Goal: Information Seeking & Learning: Find contact information

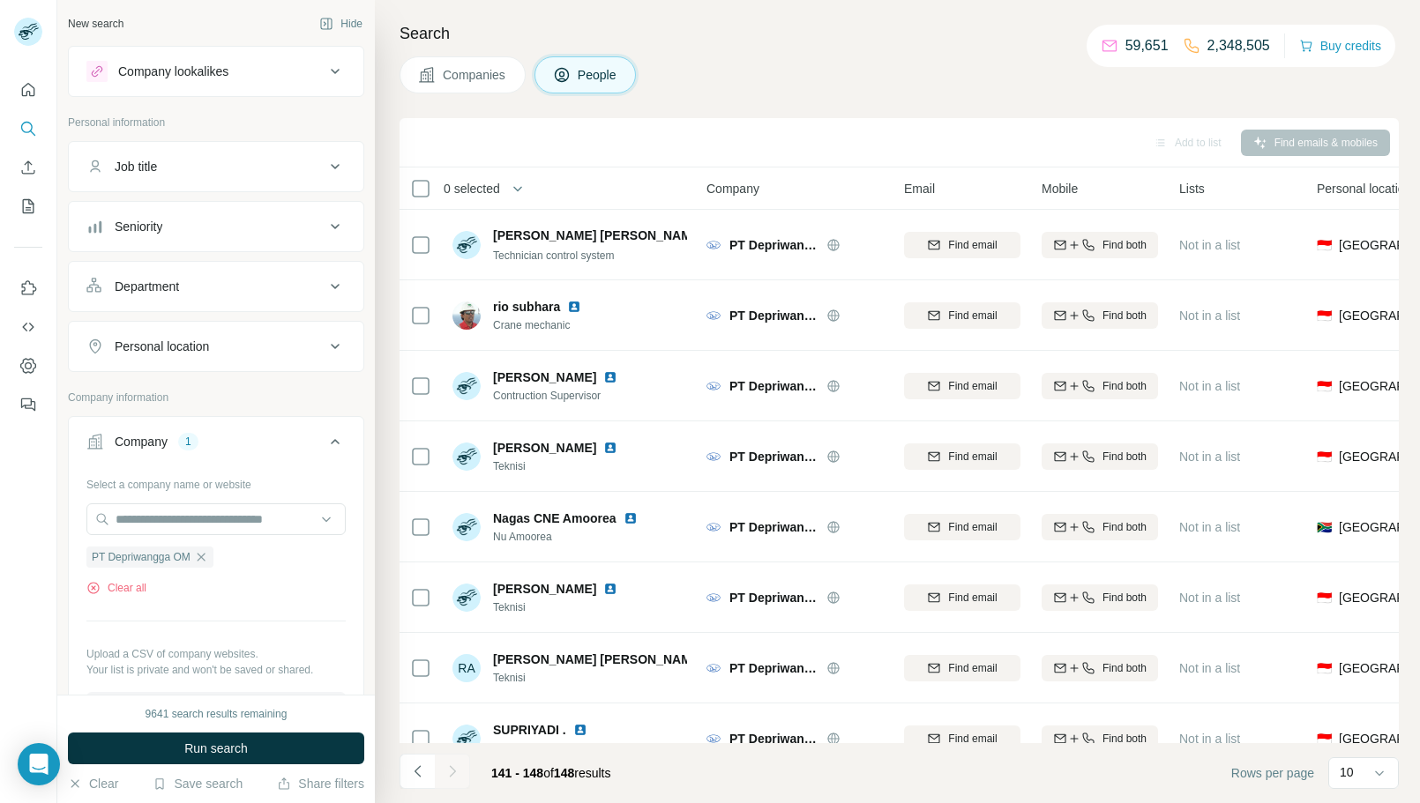
click at [495, 82] on span "Companies" at bounding box center [475, 75] width 64 height 18
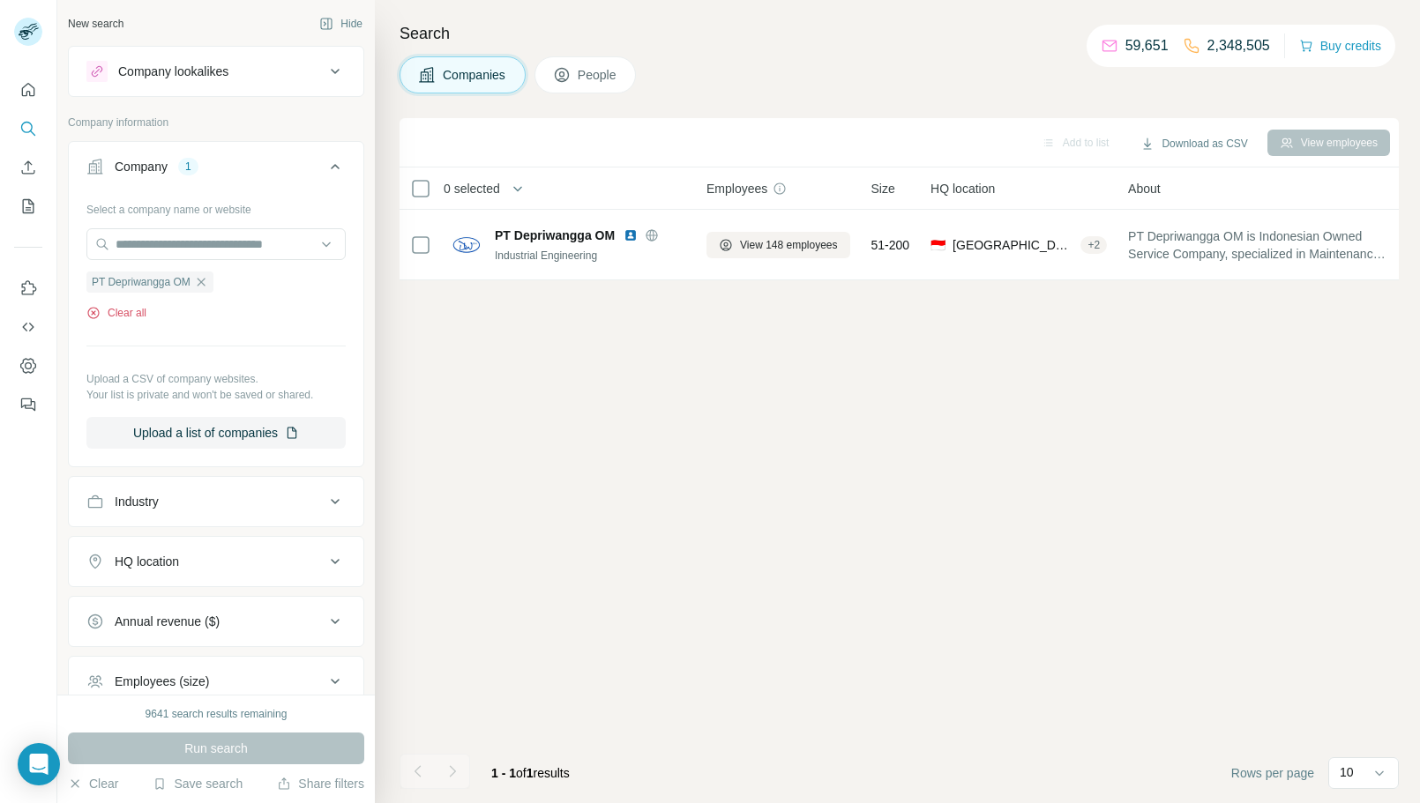
click at [117, 315] on button "Clear all" at bounding box center [116, 313] width 60 height 16
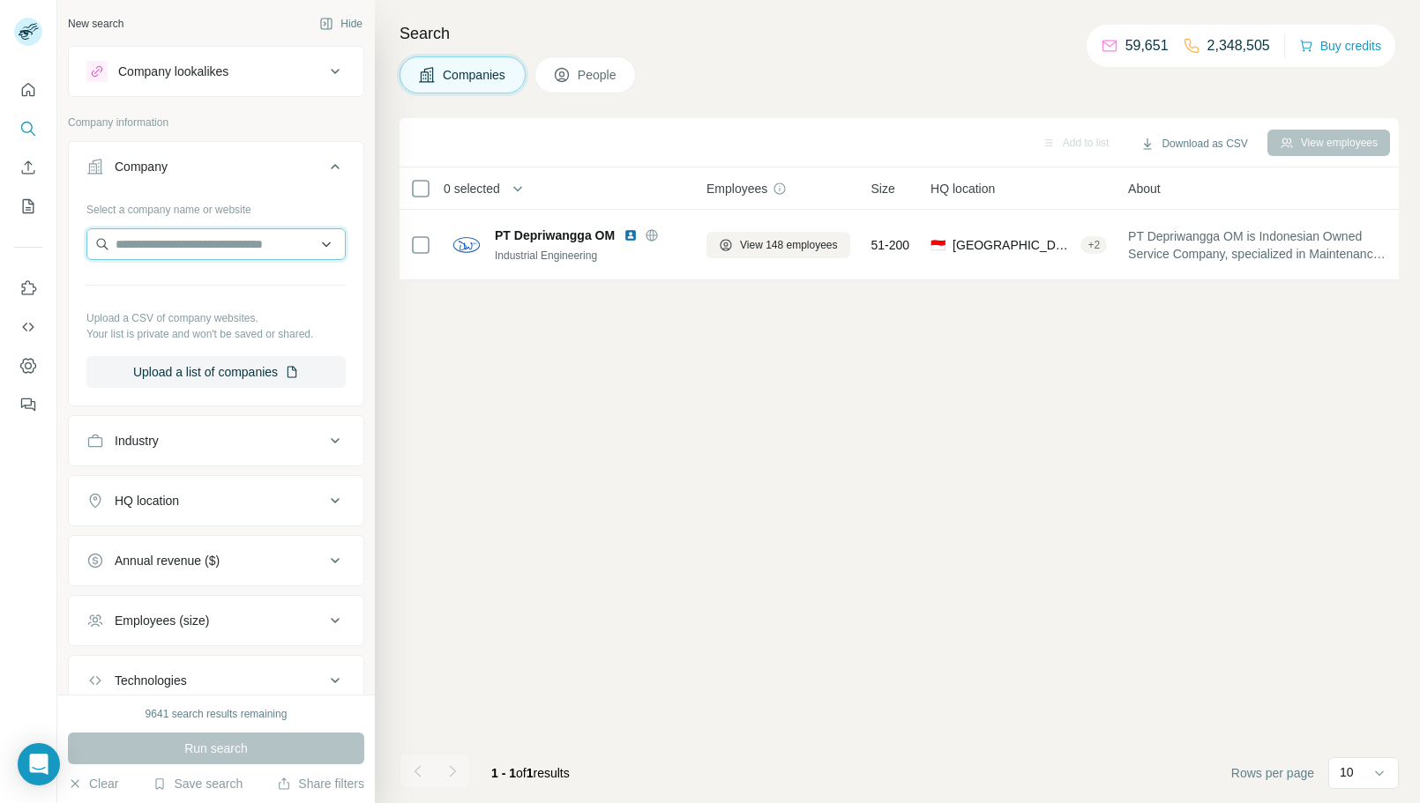
click at [203, 254] on input "text" at bounding box center [215, 244] width 259 height 32
paste input "**********"
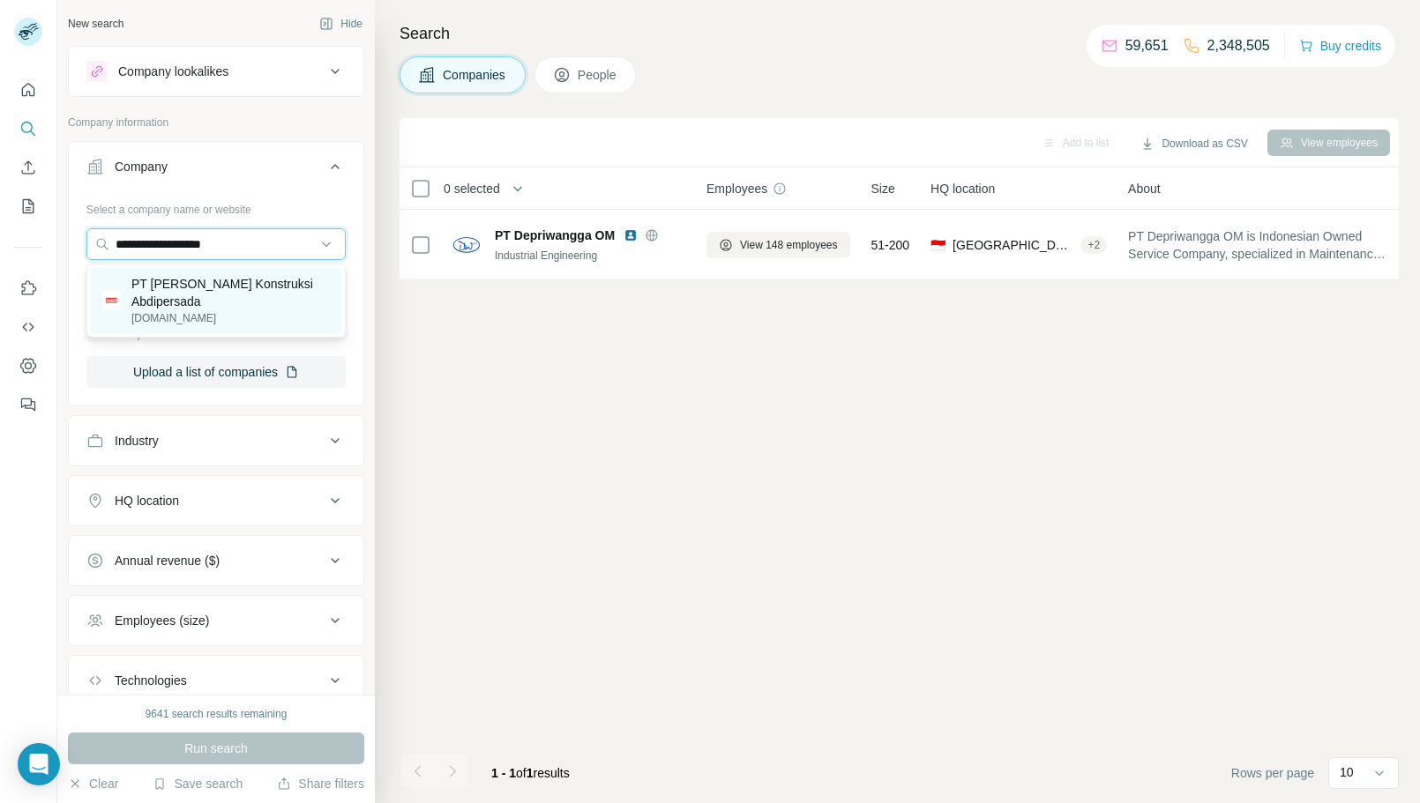
type input "**********"
click at [246, 306] on p "PT [PERSON_NAME] Konstruksi Abdipersada" at bounding box center [230, 292] width 199 height 35
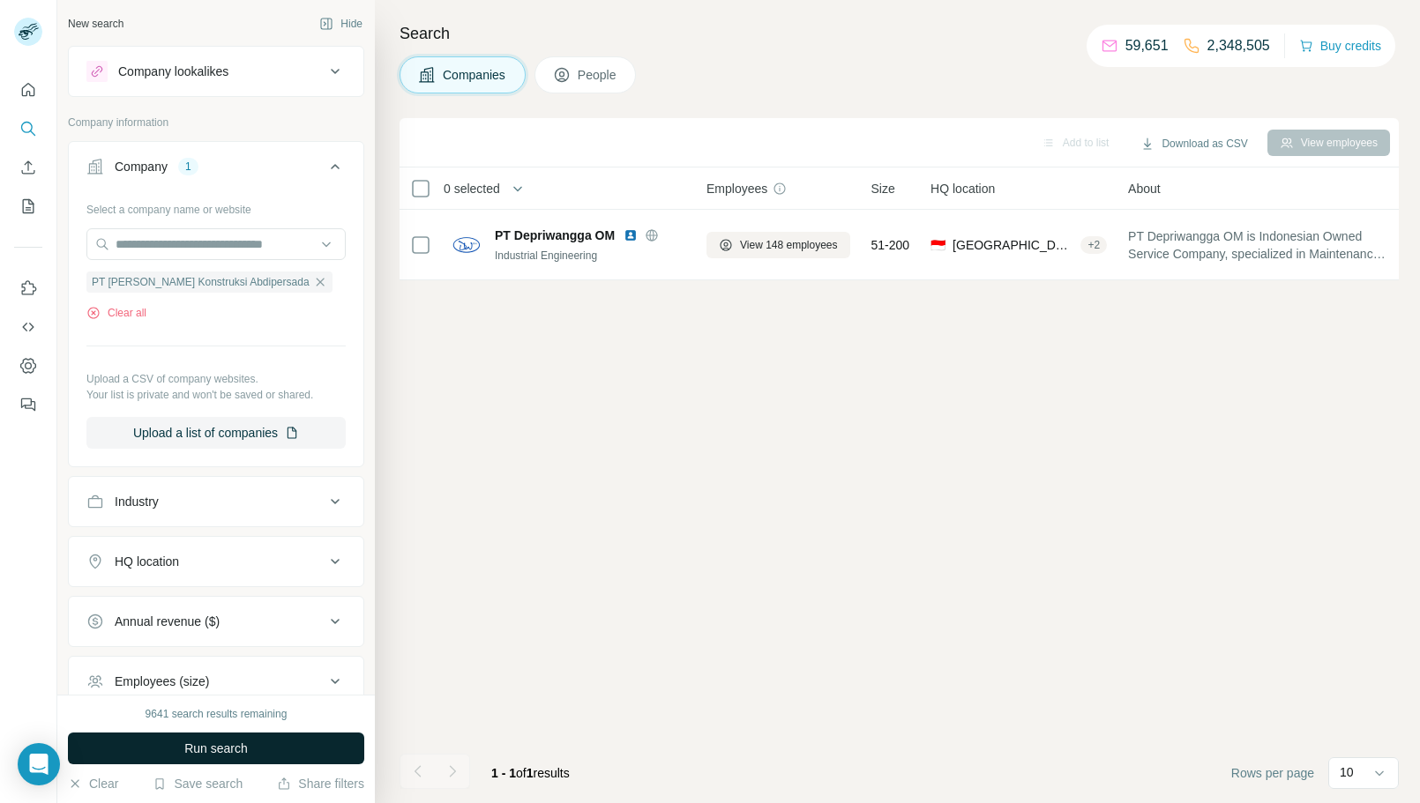
click at [240, 749] on span "Run search" at bounding box center [215, 749] width 63 height 18
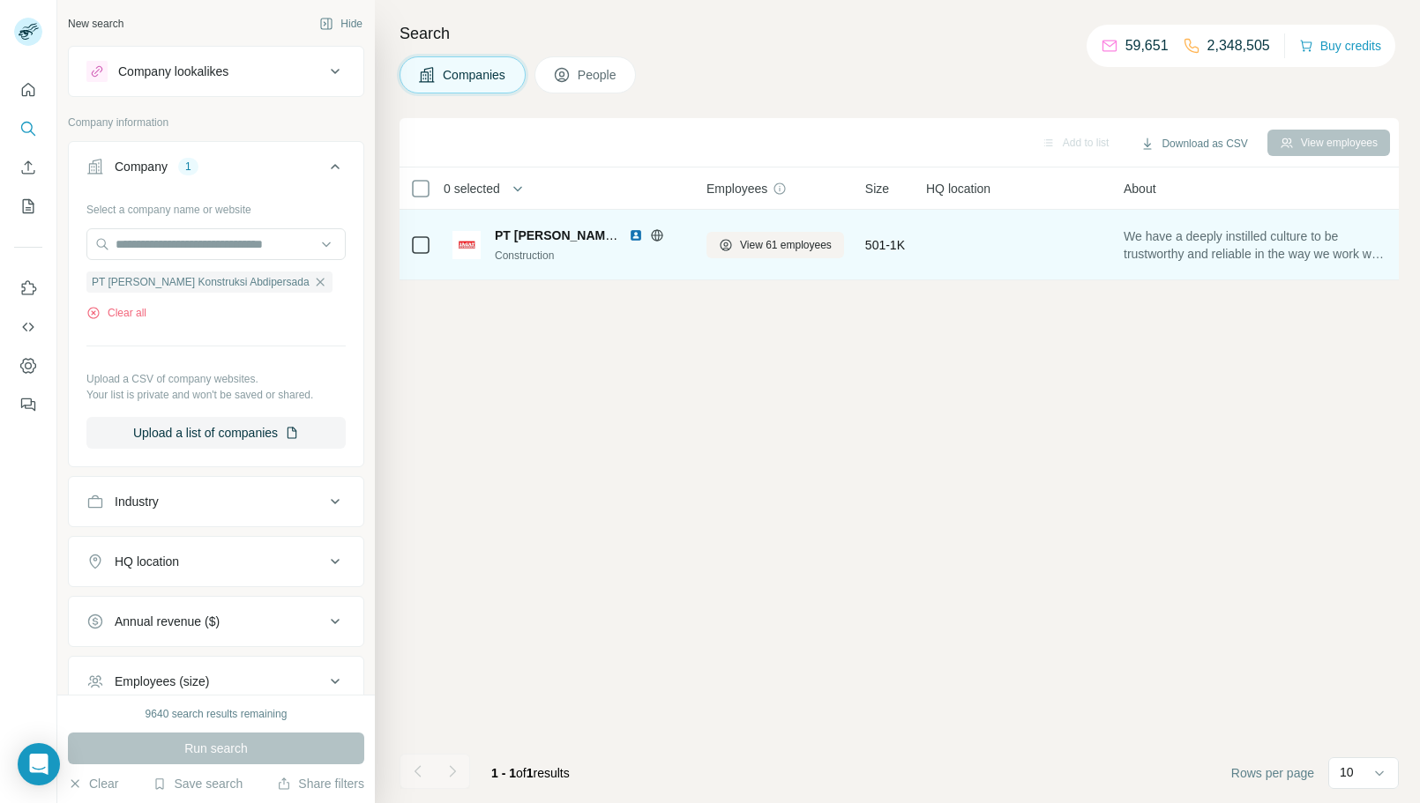
click at [631, 236] on img at bounding box center [636, 235] width 14 height 14
click at [778, 255] on button "View 61 employees" at bounding box center [775, 245] width 138 height 26
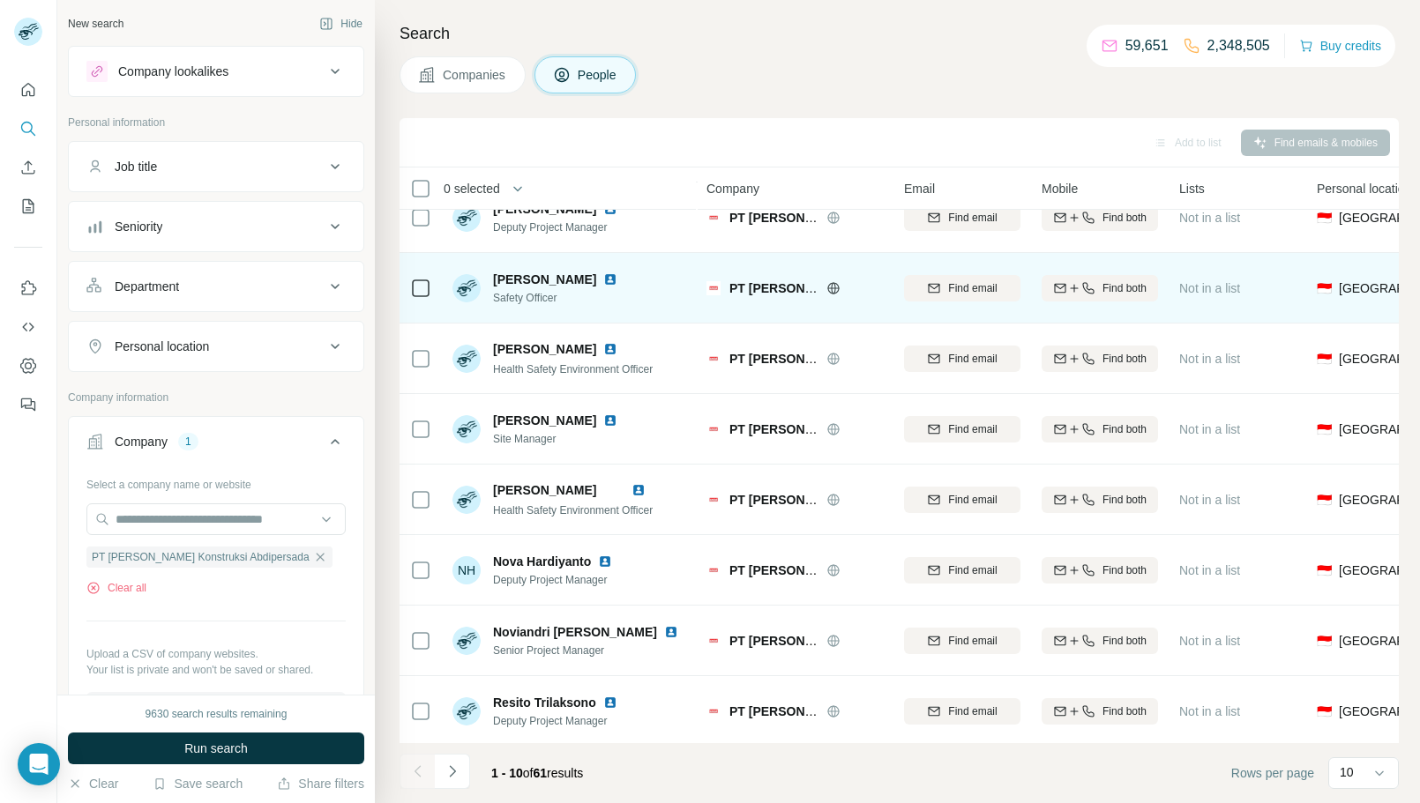
scroll to position [172, 0]
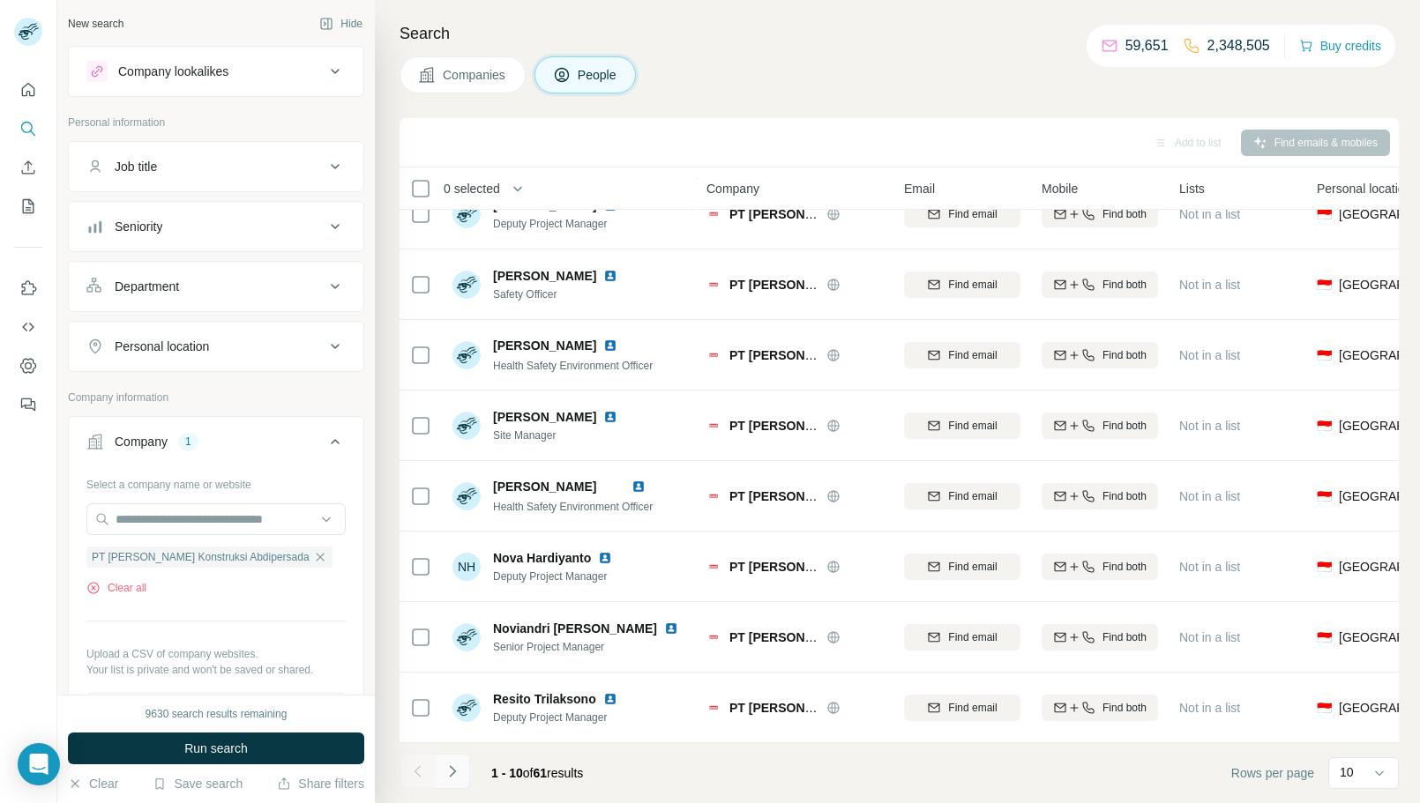
click at [456, 777] on icon "Navigate to next page" at bounding box center [452, 772] width 18 height 18
click at [460, 776] on button "Navigate to next page" at bounding box center [452, 771] width 35 height 35
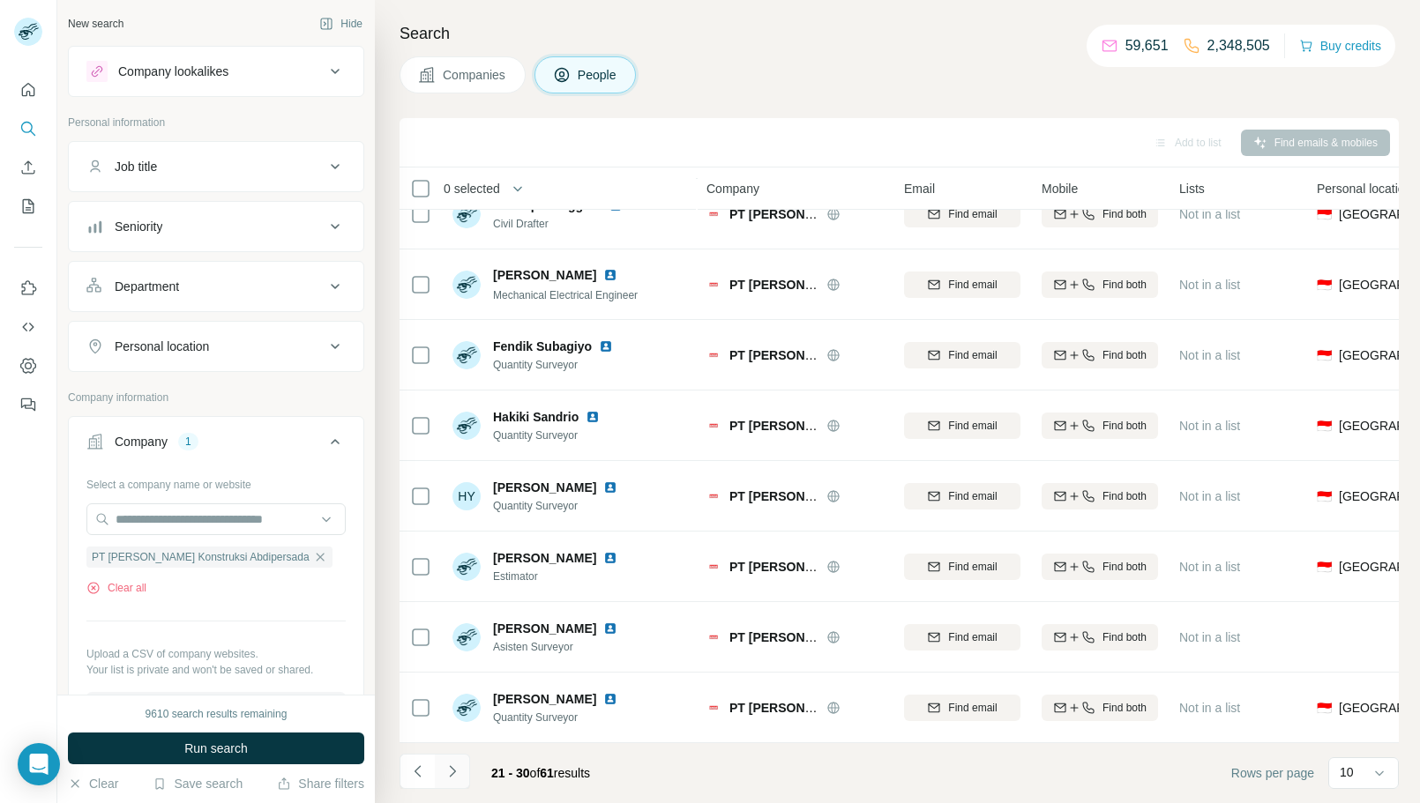
click at [465, 771] on button "Navigate to next page" at bounding box center [452, 771] width 35 height 35
click at [450, 767] on icon "Navigate to next page" at bounding box center [452, 770] width 6 height 11
click at [456, 771] on icon "Navigate to next page" at bounding box center [452, 772] width 18 height 18
click at [453, 777] on icon "Navigate to next page" at bounding box center [452, 772] width 18 height 18
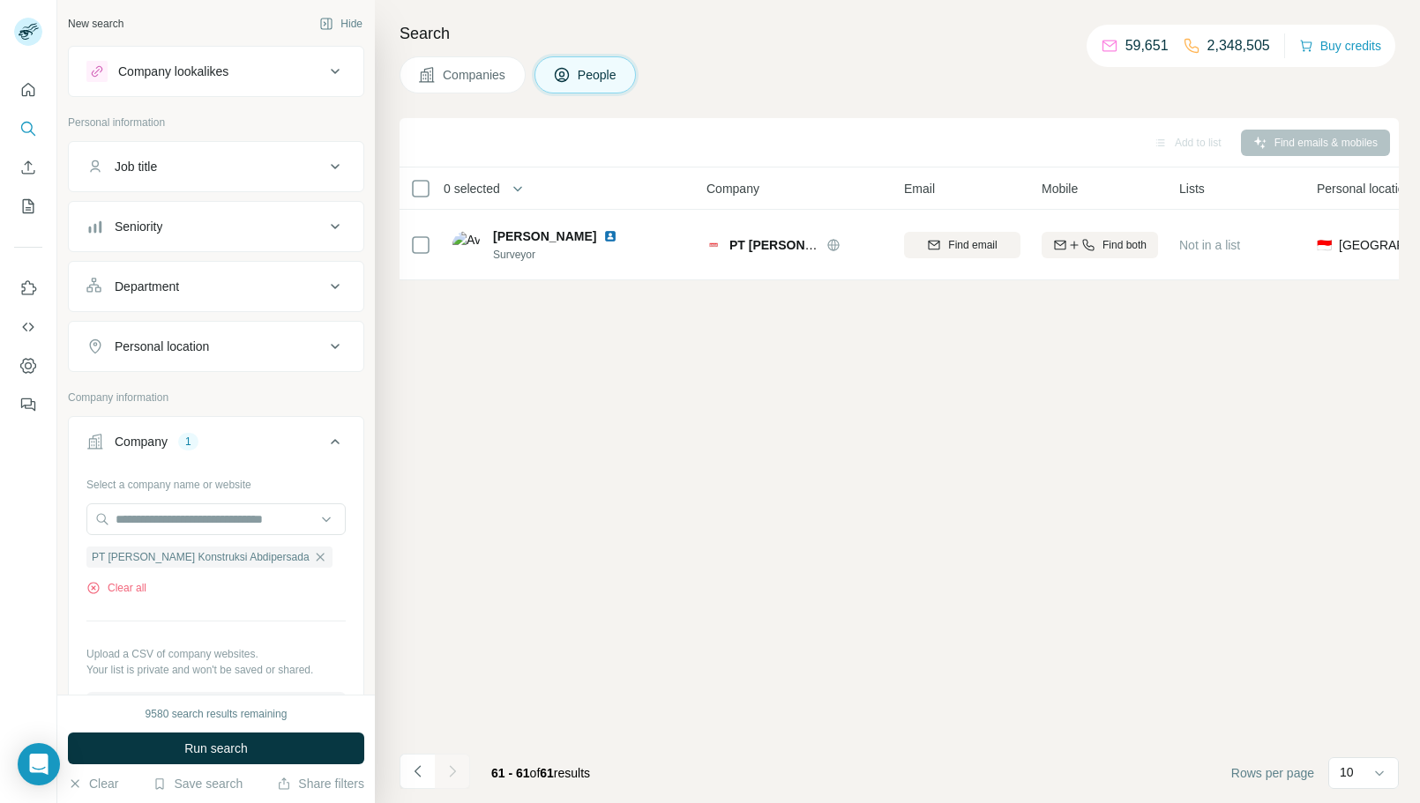
scroll to position [0, 0]
